Goal: Task Accomplishment & Management: Manage account settings

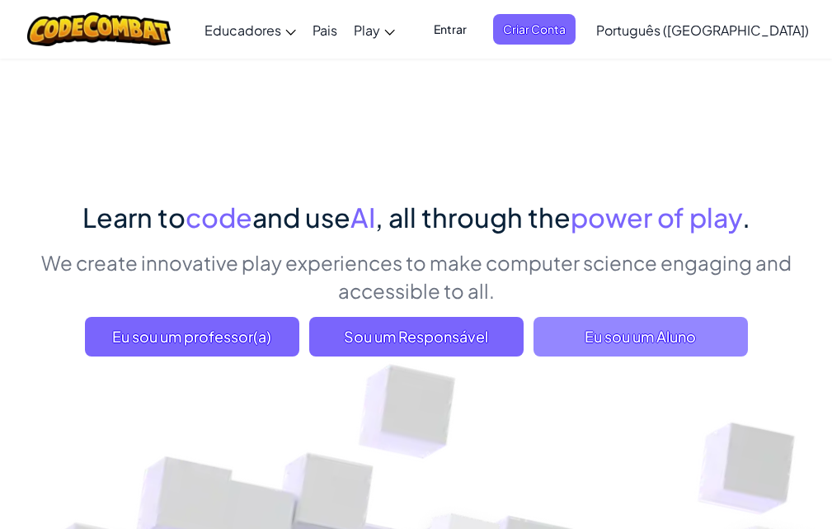
click at [599, 334] on span "Eu sou um Aluno" at bounding box center [641, 337] width 214 height 40
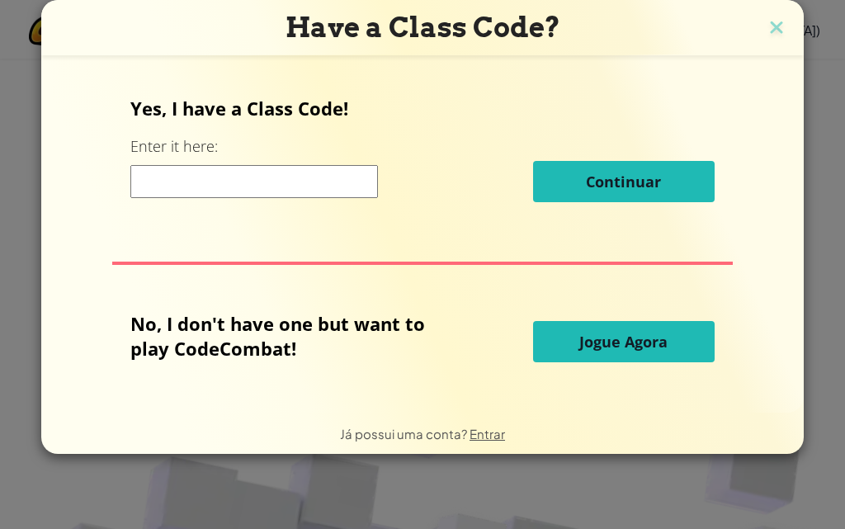
click at [336, 187] on input at bounding box center [253, 181] width 247 height 33
click at [775, 36] on img at bounding box center [775, 28] width 21 height 25
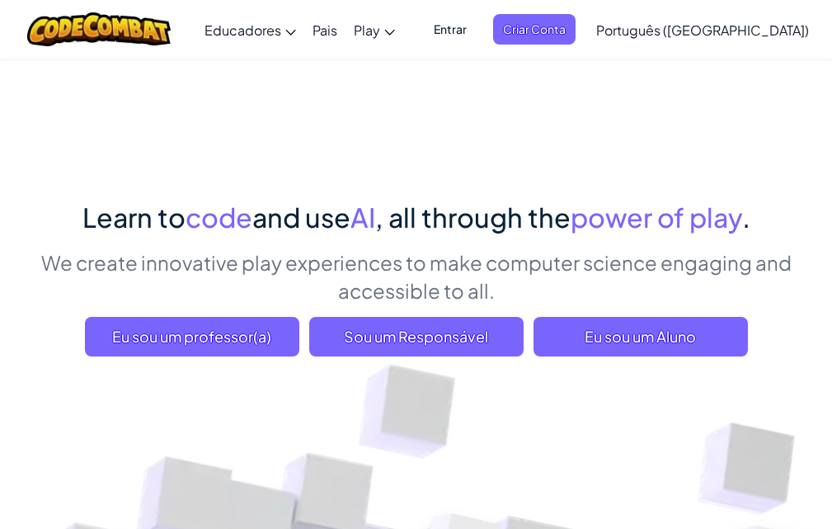
click at [477, 25] on span "Entrar" at bounding box center [450, 29] width 53 height 31
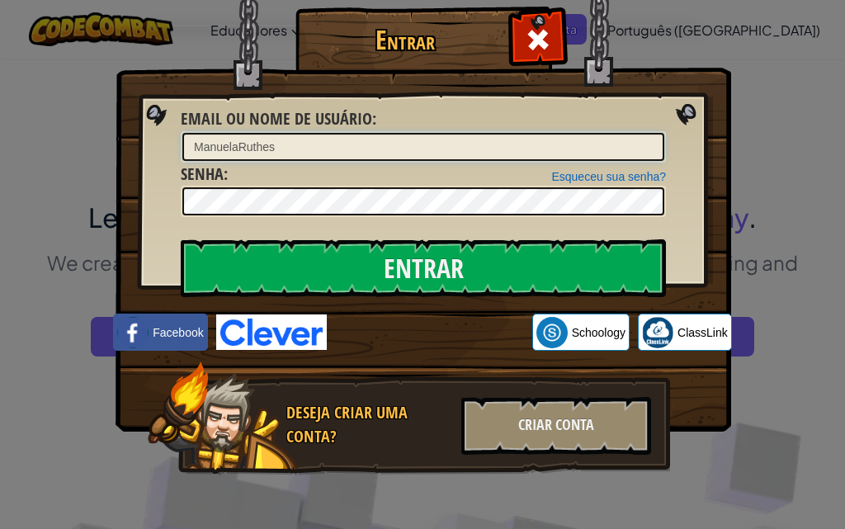
type input "ManuelaRuthes"
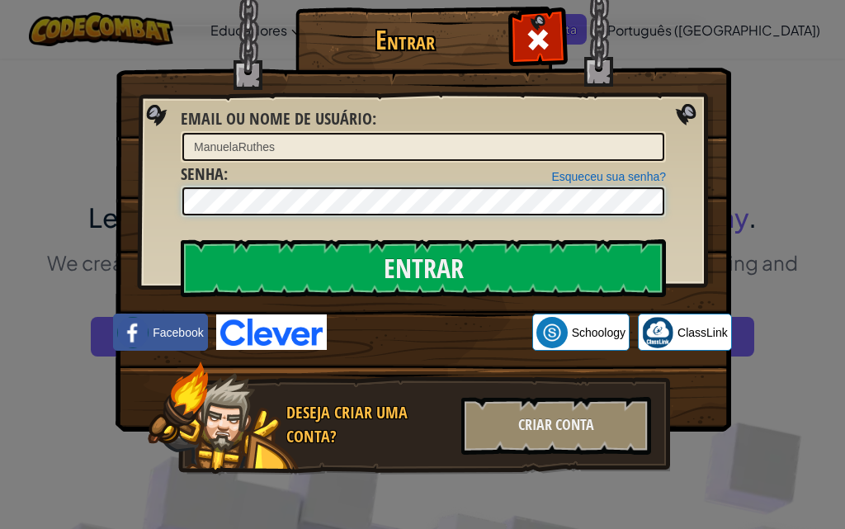
click at [181, 239] on input "Entrar" at bounding box center [423, 268] width 485 height 58
